Goal: Communication & Community: Answer question/provide support

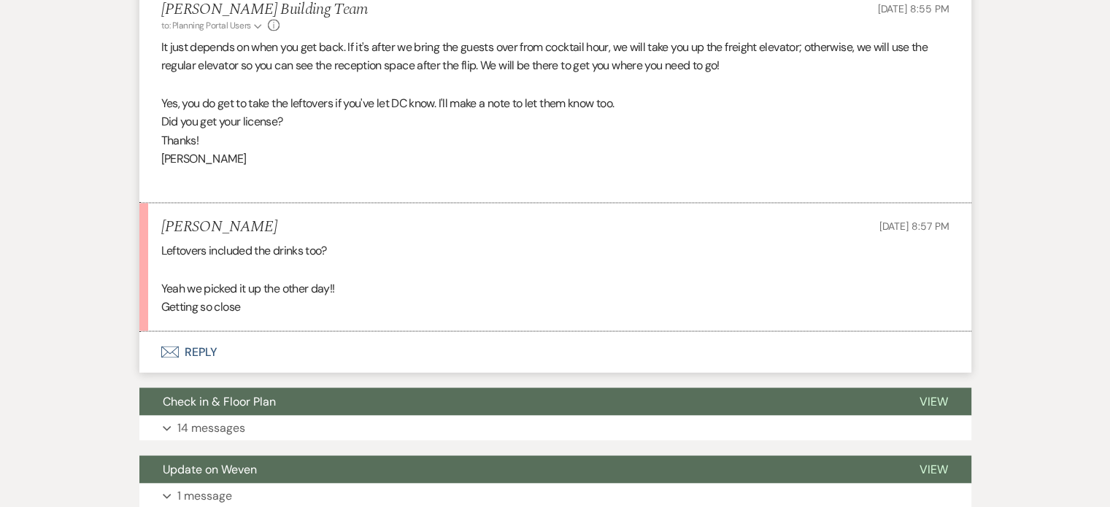
scroll to position [2574, 0]
click at [201, 348] on button "Envelope Reply" at bounding box center [555, 351] width 832 height 41
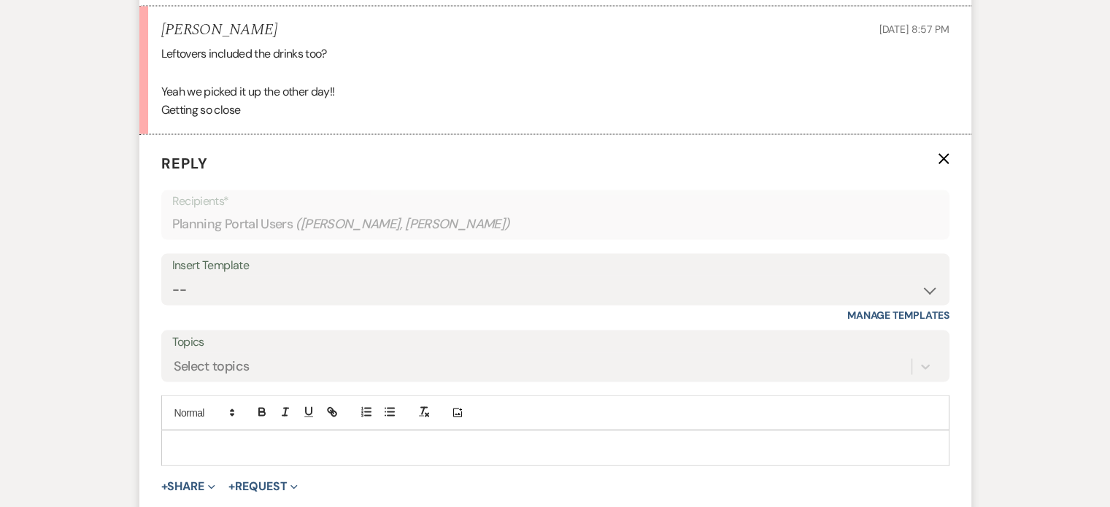
scroll to position [2772, 0]
click at [438, 444] on p at bounding box center [555, 446] width 765 height 16
click at [201, 351] on div "Select topics" at bounding box center [555, 365] width 766 height 28
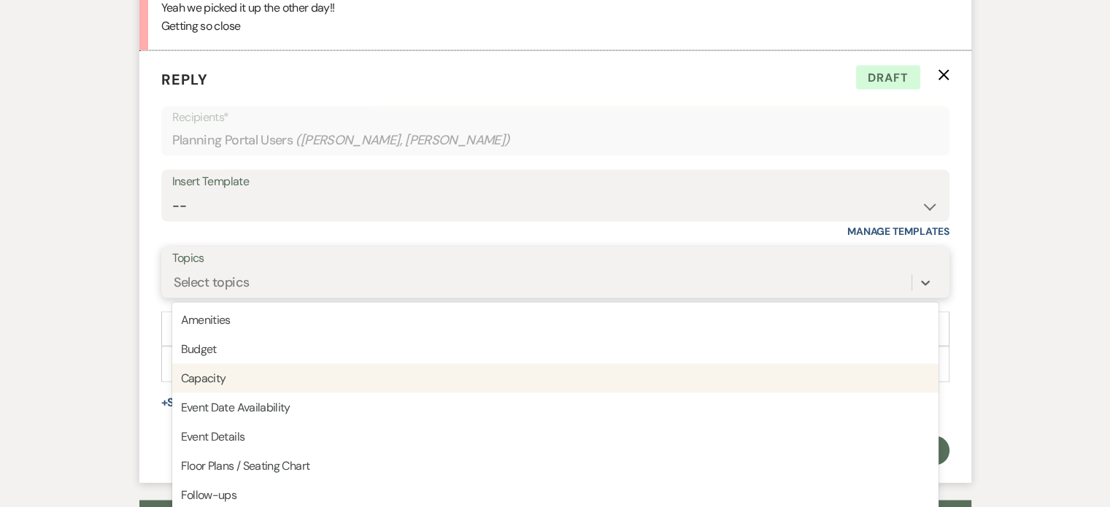
scroll to position [2871, 0]
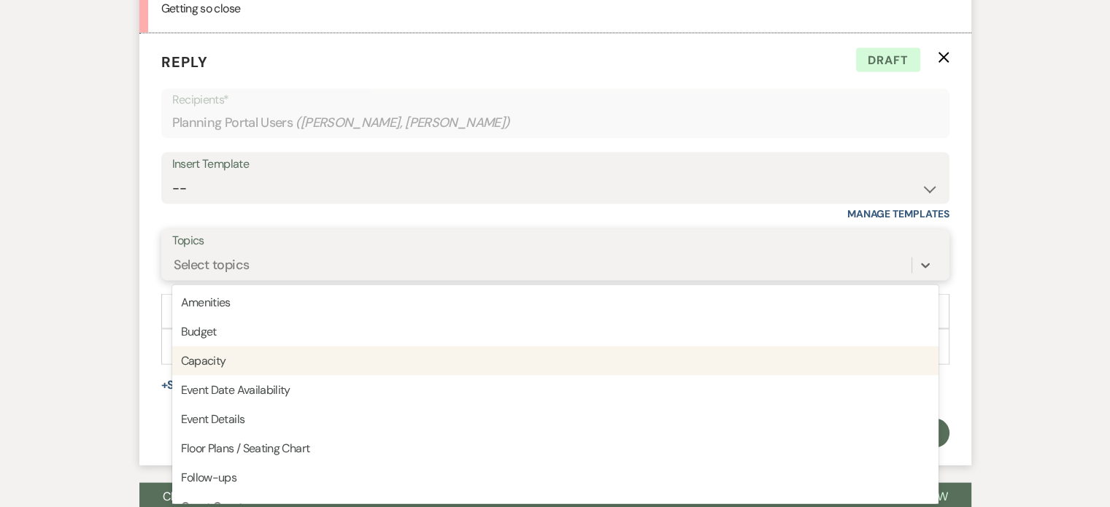
click at [201, 348] on div "Amenities Budget Capacity Event Date Availability Event Details Floor Plans / S…" at bounding box center [555, 394] width 766 height 219
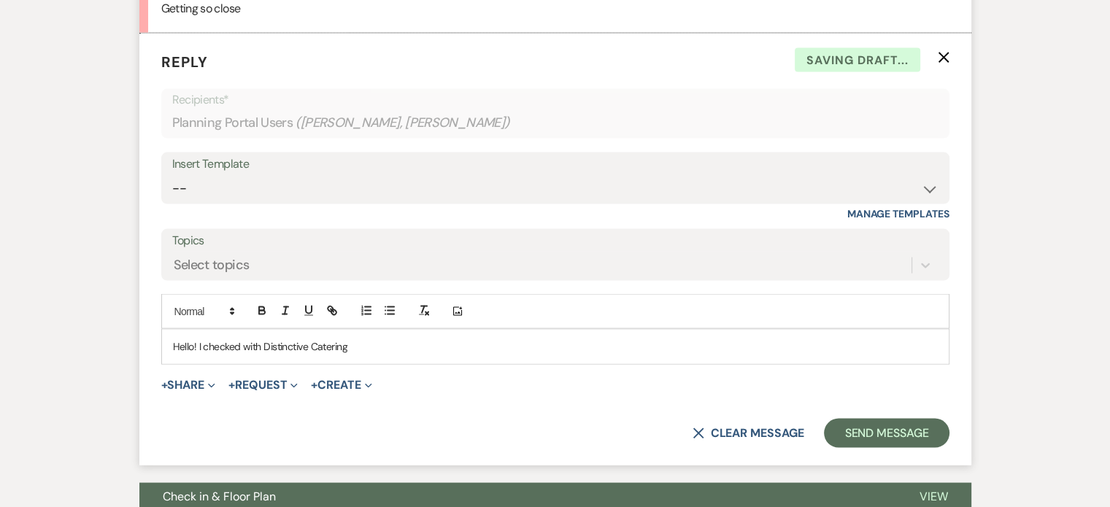
click at [481, 349] on p "Hello! I checked with Distinctive Catering" at bounding box center [555, 346] width 765 height 16
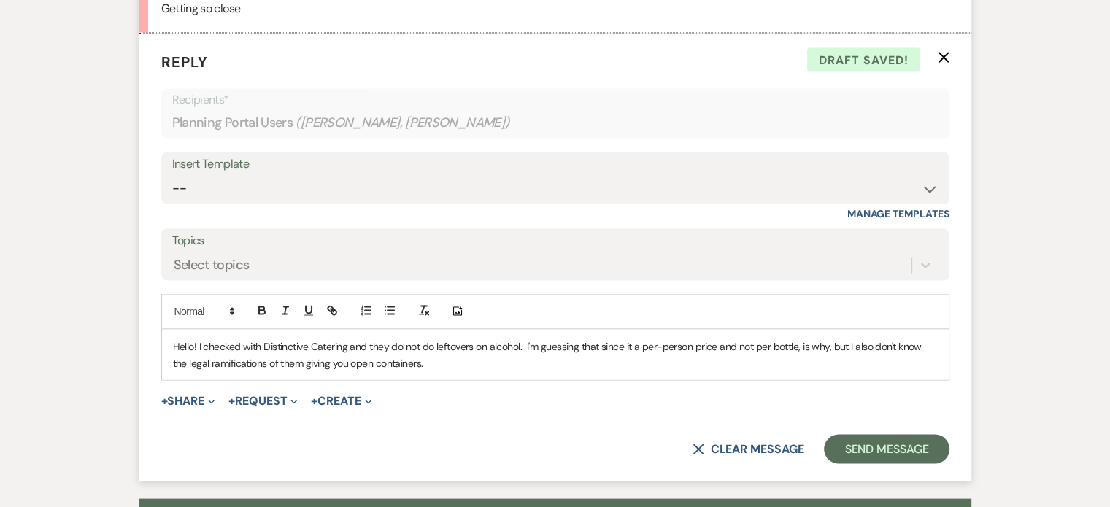
click at [593, 363] on p "Hello! I checked with Distinctive Catering and they do not do leftovers on alco…" at bounding box center [555, 354] width 765 height 33
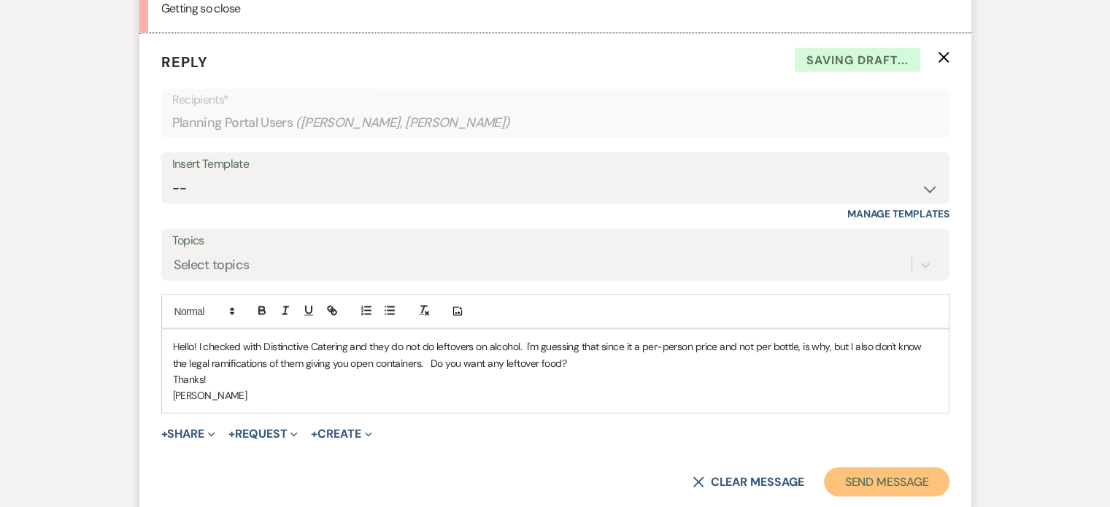
click at [856, 476] on button "Send Message" at bounding box center [886, 482] width 125 height 29
